Goal: Task Accomplishment & Management: Manage account settings

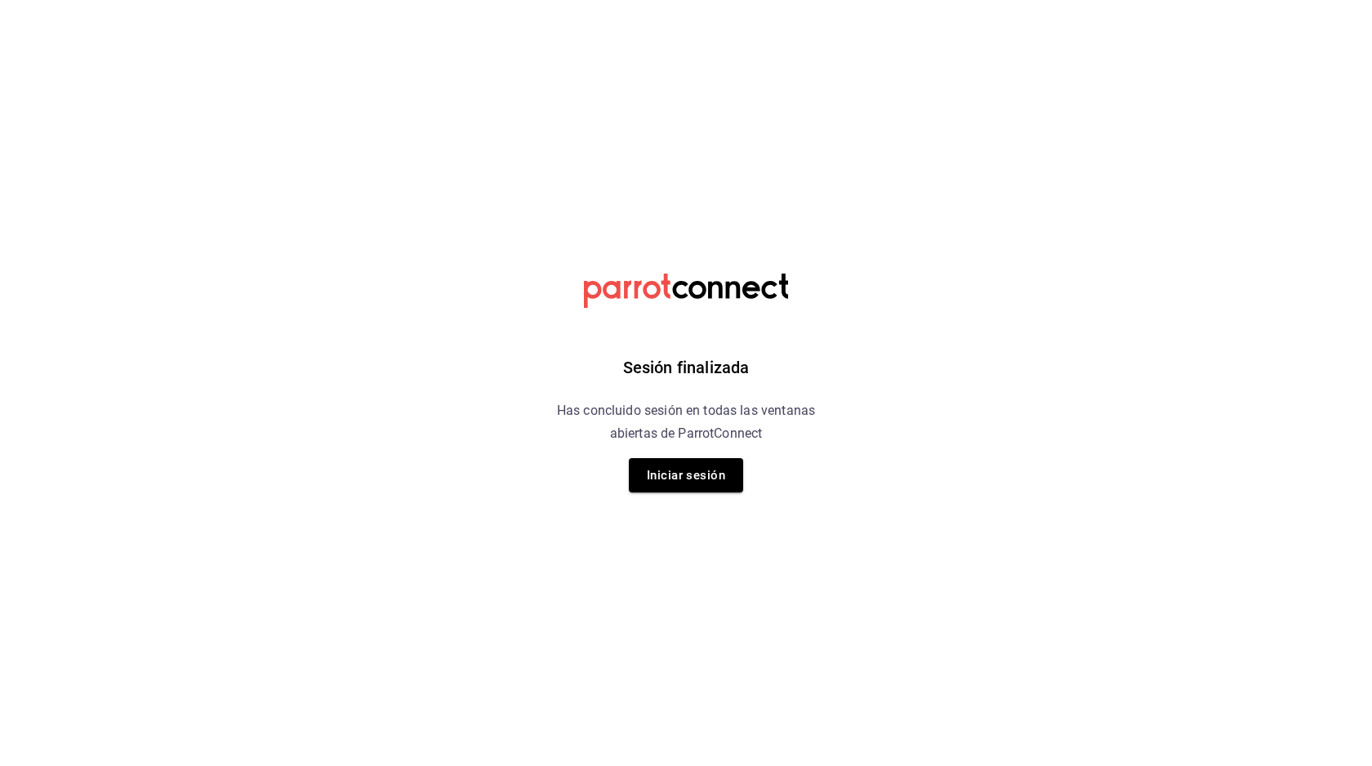
click at [670, 484] on button "Iniciar sesión" at bounding box center [686, 475] width 114 height 34
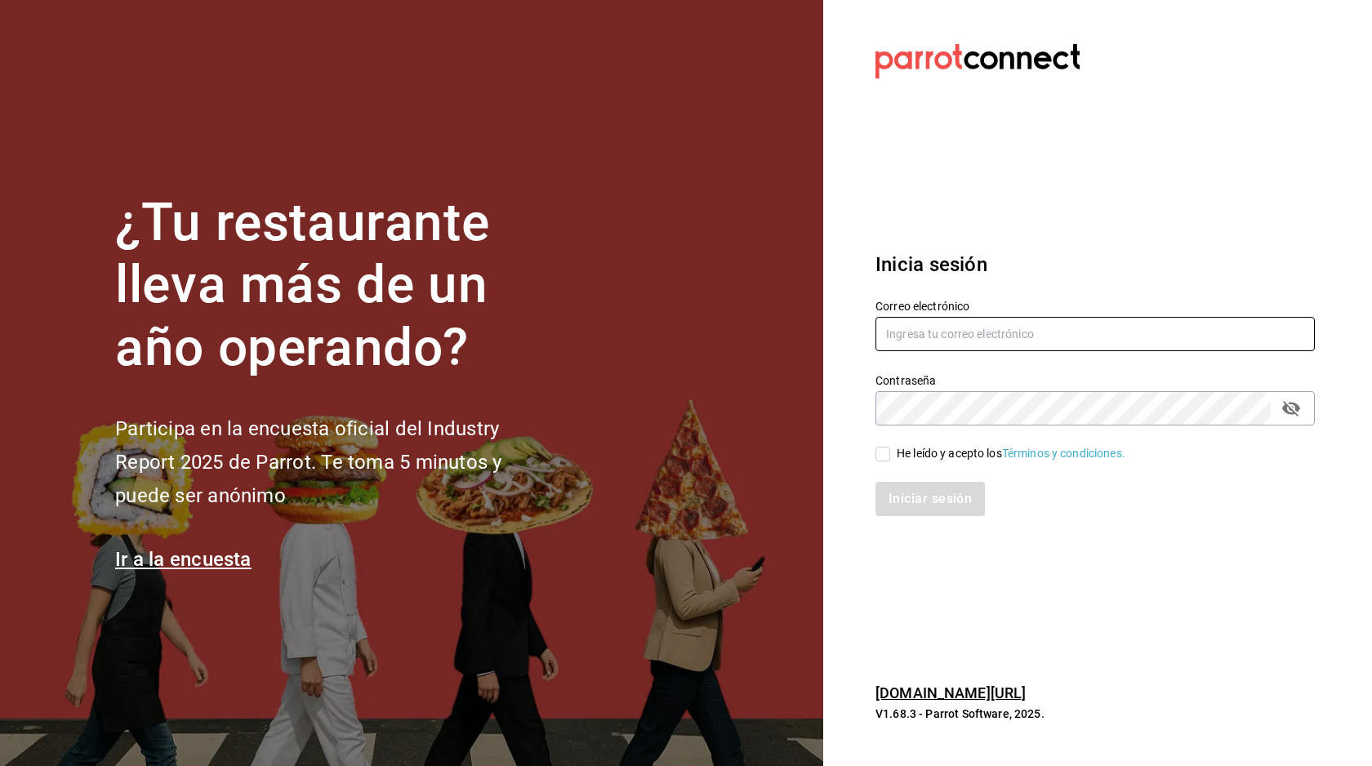
type input "lacocinadecarli@gmail.com"
click at [919, 456] on div "He leído y acepto los Términos y condiciones." at bounding box center [1010, 453] width 229 height 17
click at [890, 456] on input "He leído y acepto los Términos y condiciones." at bounding box center [882, 454] width 15 height 15
checkbox input "true"
click at [918, 501] on button "Iniciar sesión" at bounding box center [930, 499] width 111 height 34
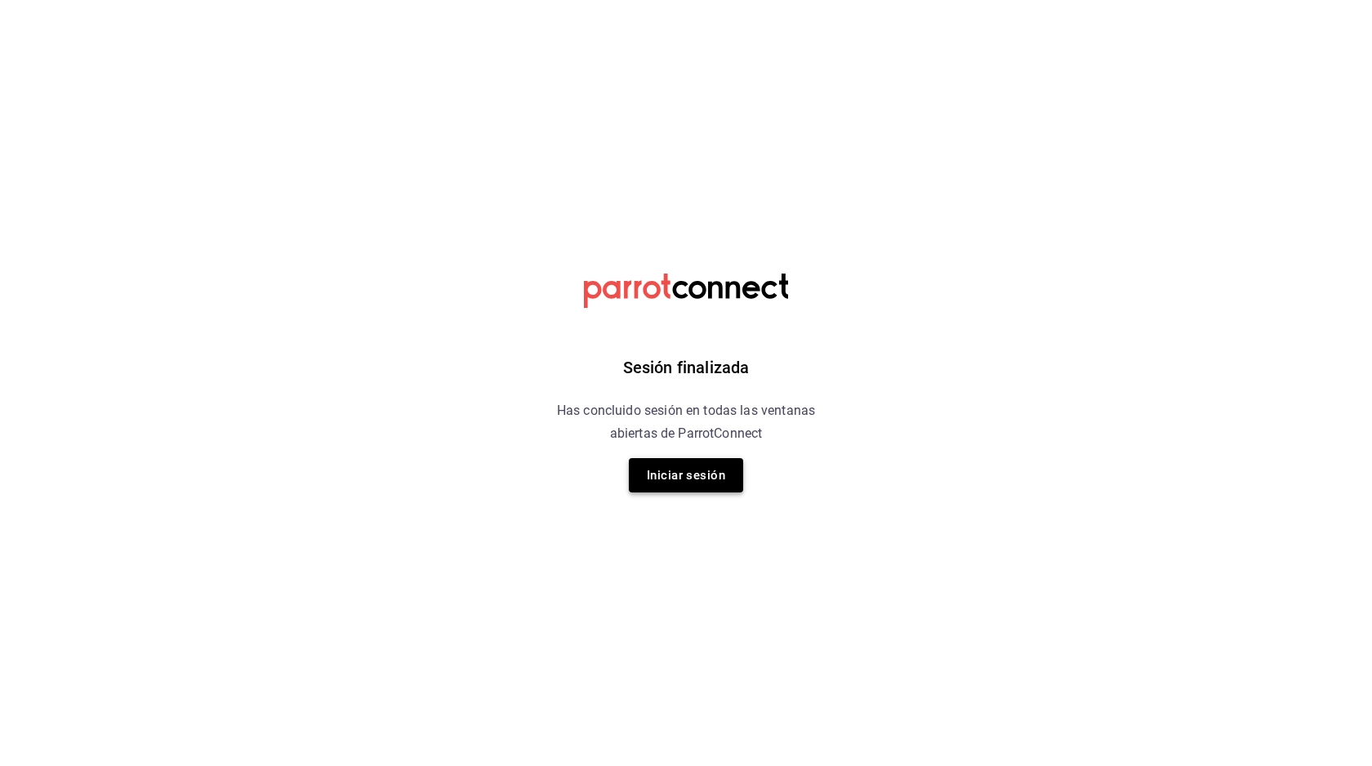
click at [724, 478] on button "Iniciar sesión" at bounding box center [686, 475] width 114 height 34
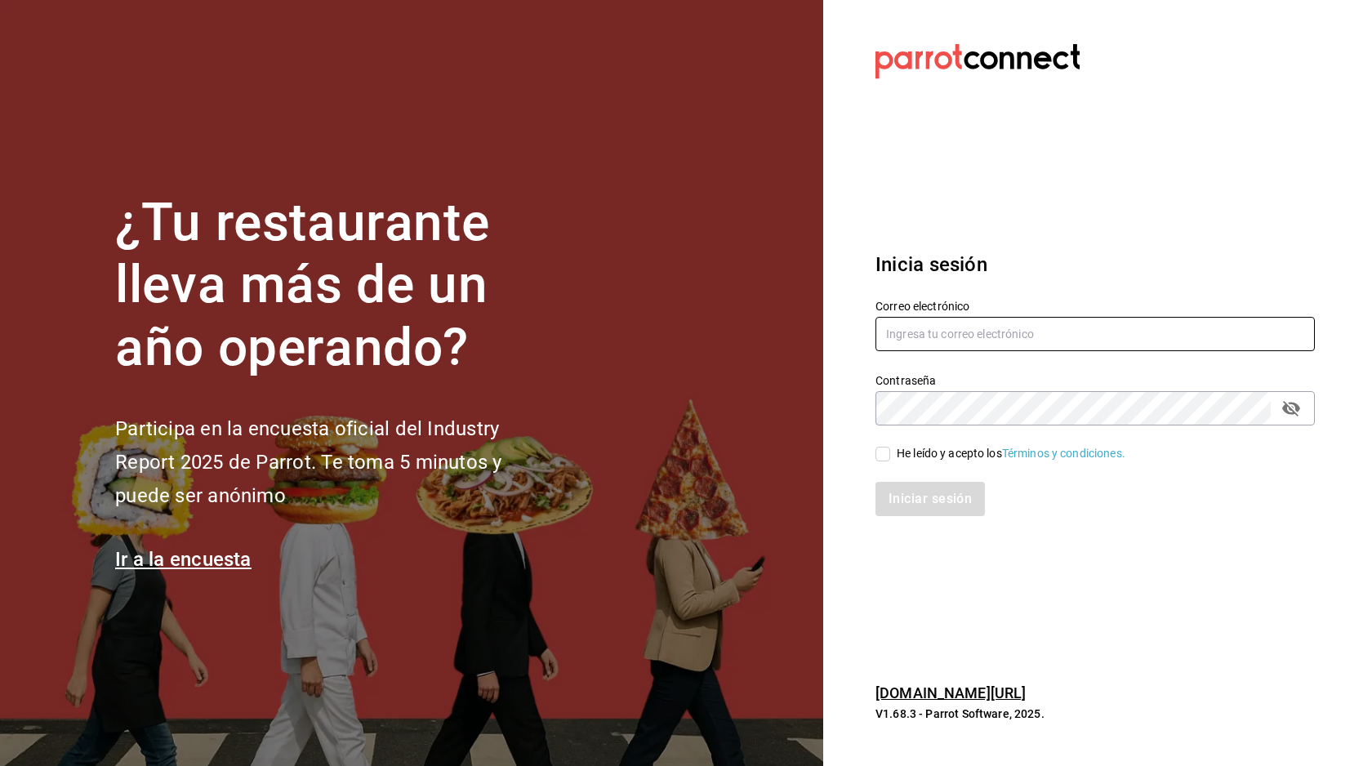
type input "[EMAIL_ADDRESS][DOMAIN_NAME]"
click at [889, 455] on input "He leído y acepto los Términos y condiciones." at bounding box center [882, 454] width 15 height 15
checkbox input "true"
click at [936, 498] on button "Iniciar sesión" at bounding box center [930, 499] width 111 height 34
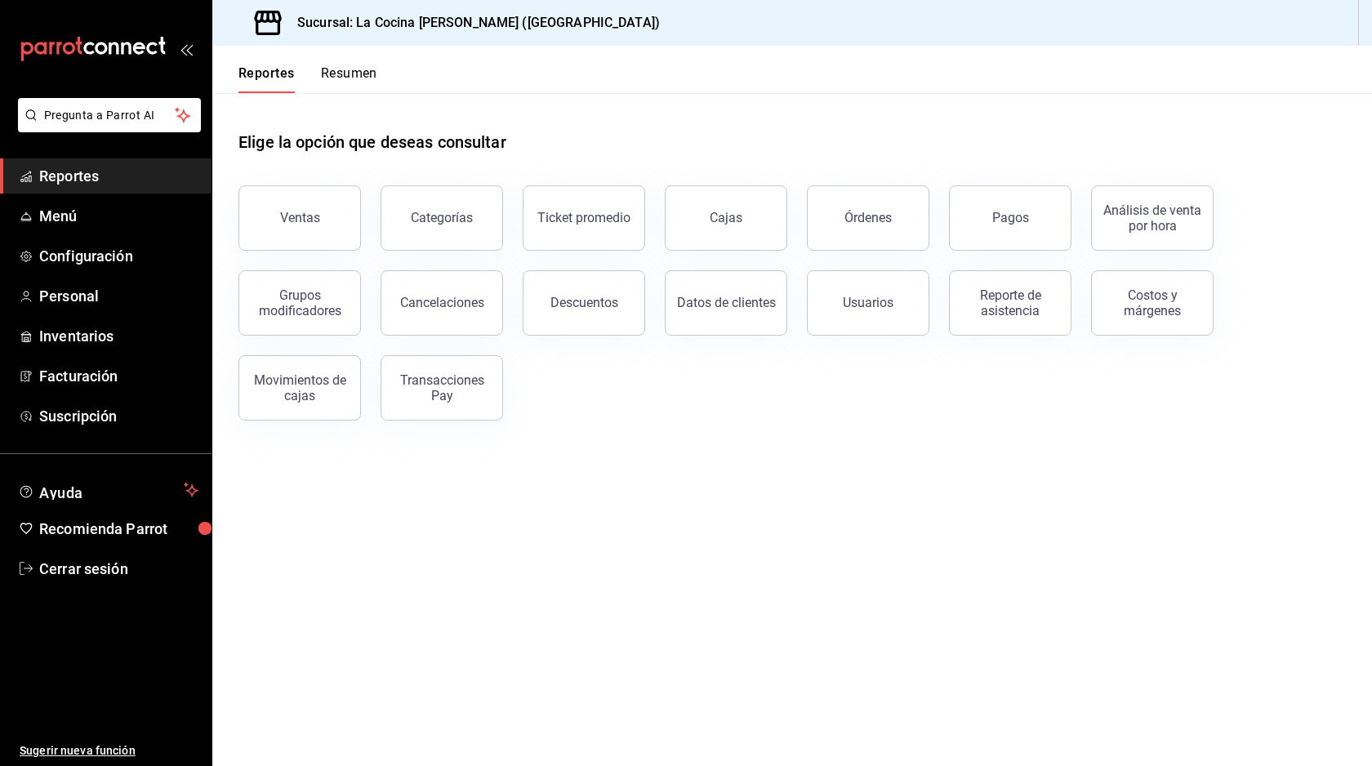
click at [421, 603] on main "Elige la opción que deseas consultar Ventas Categorías Ticket promedio Cajas Ór…" at bounding box center [791, 429] width 1159 height 673
click at [103, 258] on span "Configuración" at bounding box center [118, 256] width 159 height 22
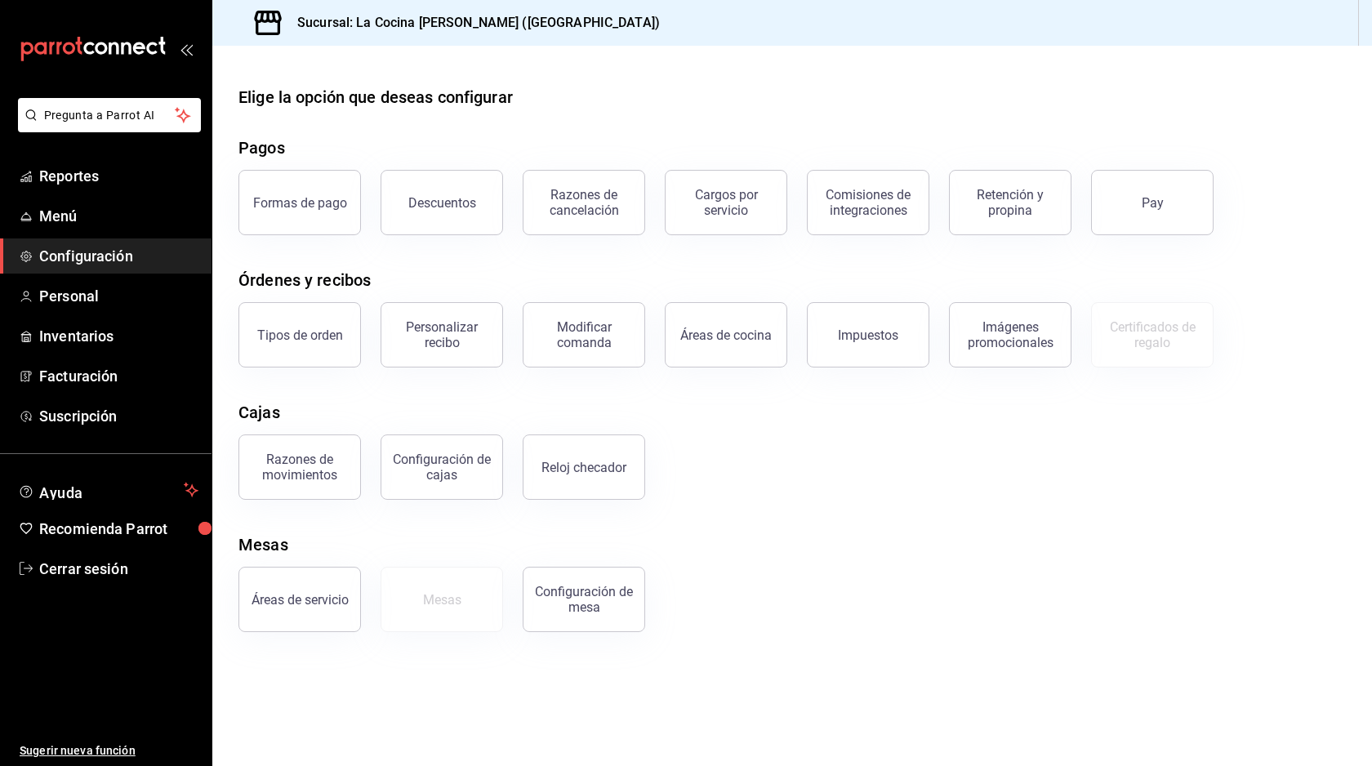
click at [305, 189] on button "Formas de pago" at bounding box center [299, 202] width 122 height 65
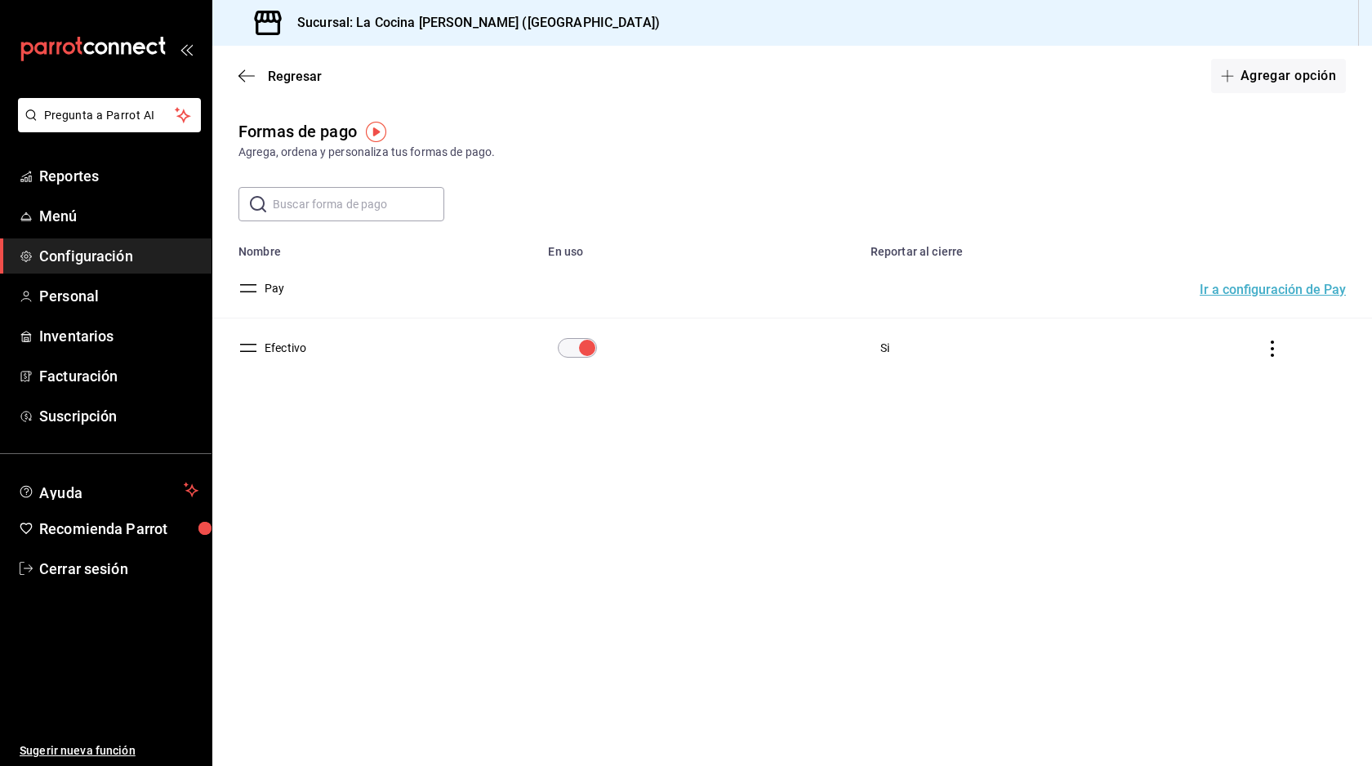
click at [1221, 288] on button "Ir a configuración de Pay" at bounding box center [1272, 289] width 146 height 13
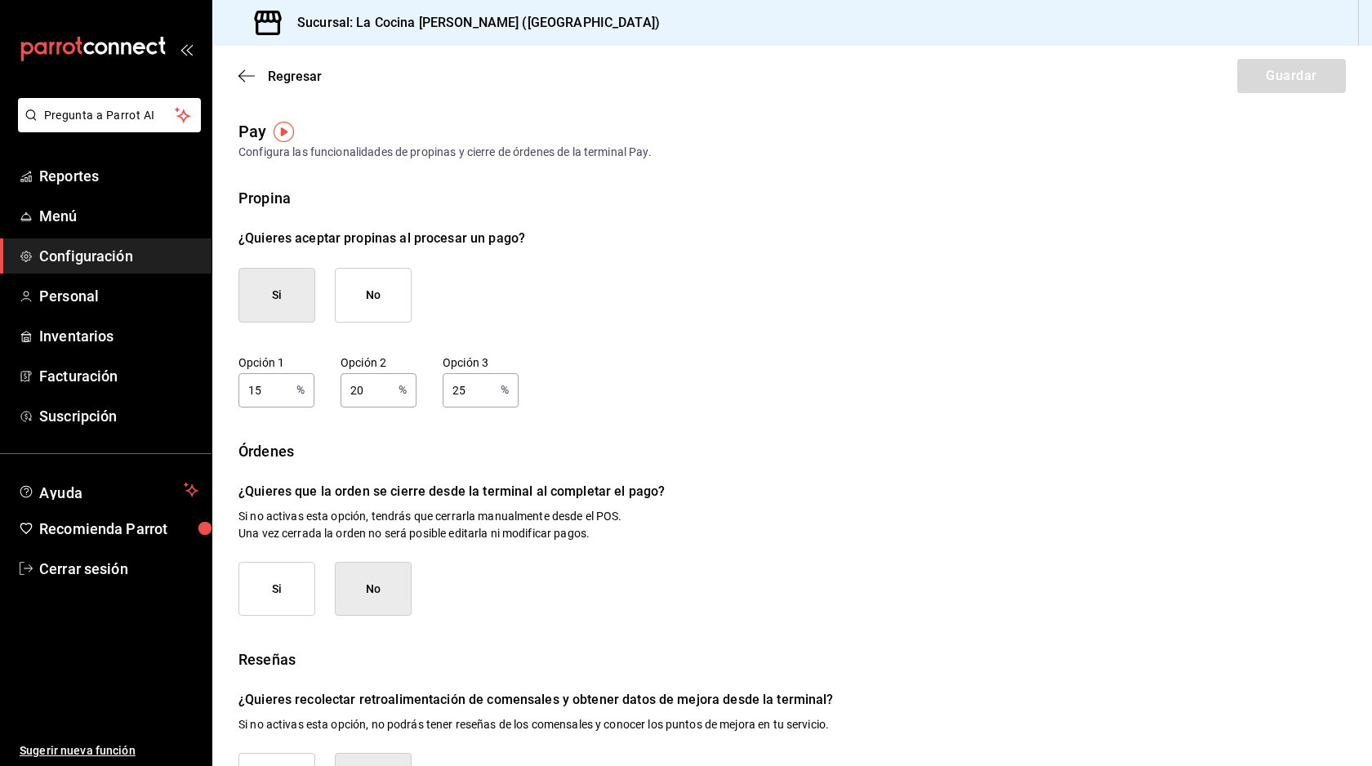
click at [250, 86] on div "Regresar Guardar" at bounding box center [791, 76] width 1159 height 60
click at [245, 74] on icon "button" at bounding box center [246, 76] width 16 height 15
